Goal: Check status

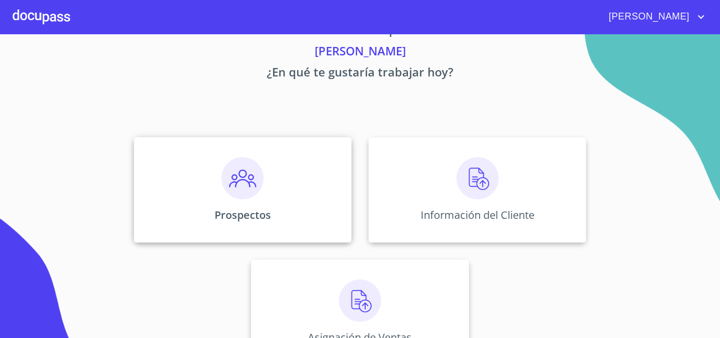
scroll to position [70, 0]
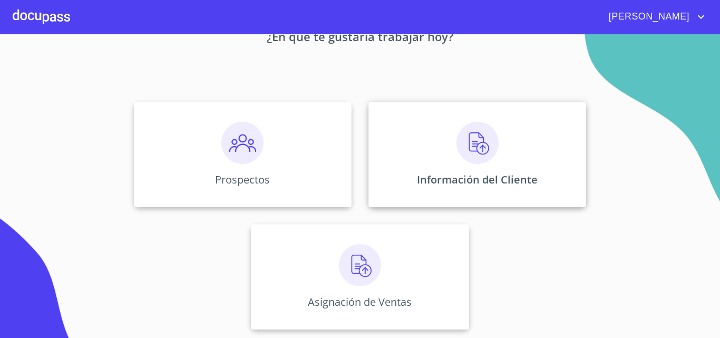
click at [433, 151] on div "Información del Cliente" at bounding box center [478, 154] width 218 height 105
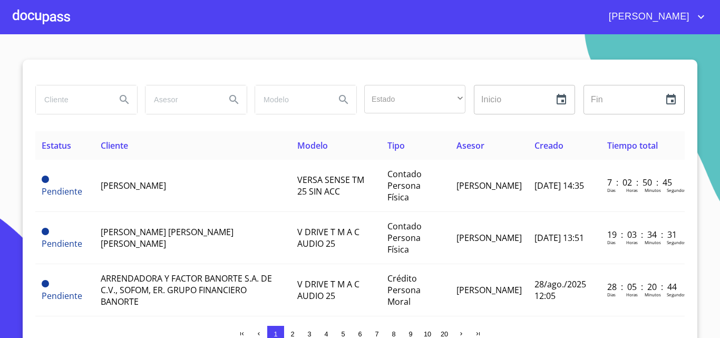
click at [78, 101] on input "search" at bounding box center [72, 99] width 72 height 28
type input "[PERSON_NAME]"
click at [122, 100] on icon "Search" at bounding box center [124, 99] width 13 height 13
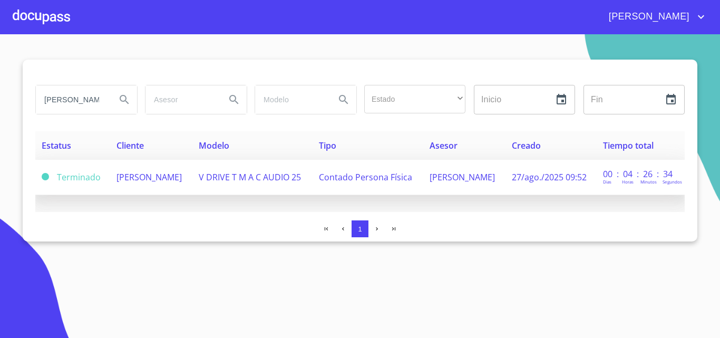
click at [145, 175] on span "[PERSON_NAME]" at bounding box center [149, 177] width 65 height 12
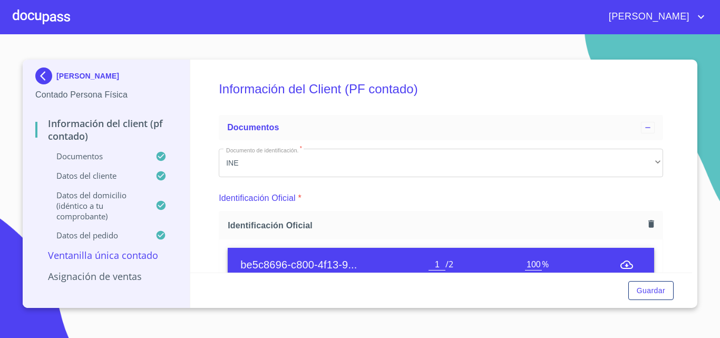
drag, startPoint x: 38, startPoint y: 65, endPoint x: 49, endPoint y: 75, distance: 14.9
click at [38, 66] on div "[PERSON_NAME] Contado Persona Física" at bounding box center [106, 85] width 142 height 50
click at [49, 77] on img at bounding box center [45, 75] width 21 height 17
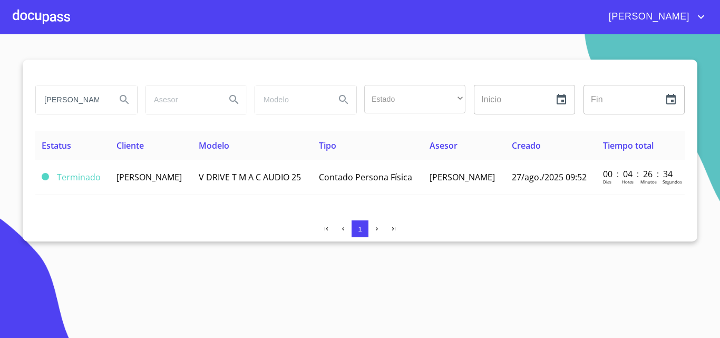
click at [31, 13] on div at bounding box center [41, 17] width 57 height 34
